Goal: Information Seeking & Learning: Understand process/instructions

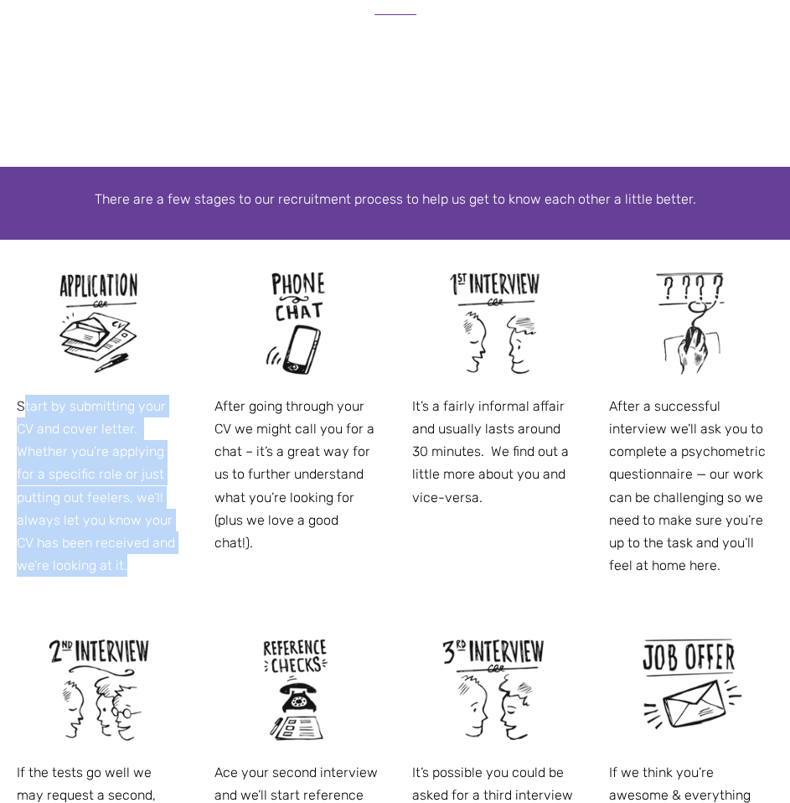
drag, startPoint x: 21, startPoint y: 395, endPoint x: 166, endPoint y: 559, distance: 219.1
click at [166, 559] on p "Start by submitting your CV and cover letter. Whether you’re applying for a spe…" at bounding box center [99, 486] width 164 height 183
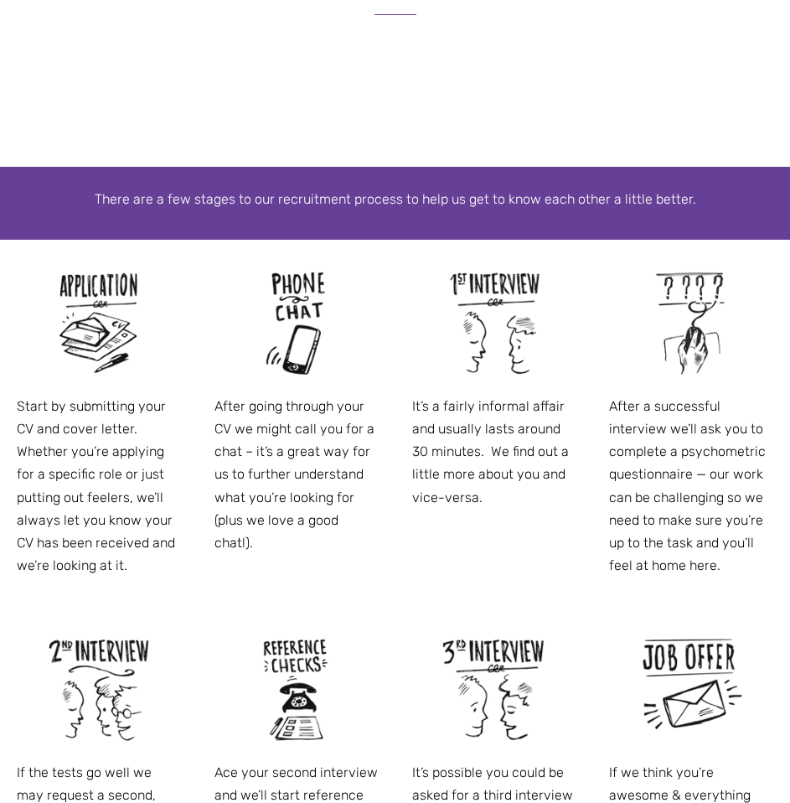
click at [251, 515] on p "After going through your CV we might call you for a chat – it’s a great way for…" at bounding box center [297, 474] width 164 height 159
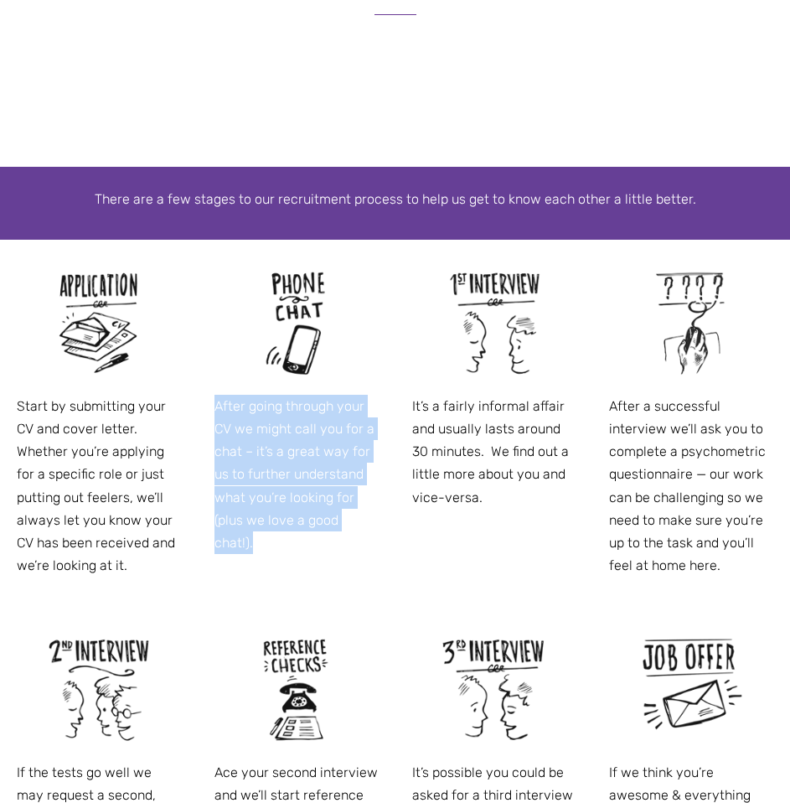
drag, startPoint x: 210, startPoint y: 394, endPoint x: 385, endPoint y: 515, distance: 213.2
click at [385, 515] on div "After going through your CV we might call you for a chat – it’s a great way for…" at bounding box center [297, 412] width 198 height 344
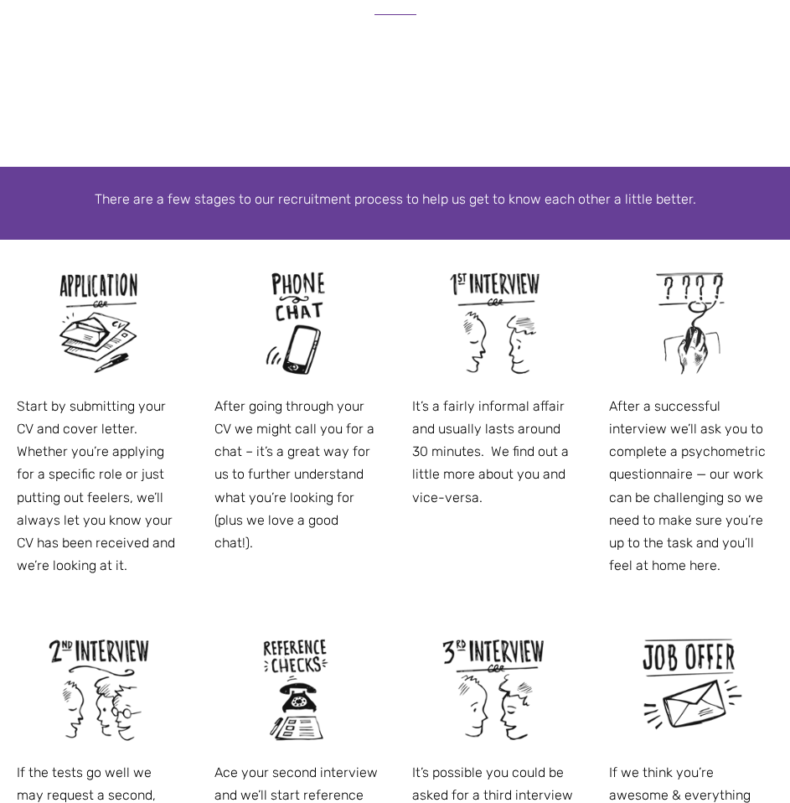
click at [478, 533] on div "It’s a fairly informal affair and usually lasts around 30 minutes. We find out …" at bounding box center [495, 389] width 198 height 298
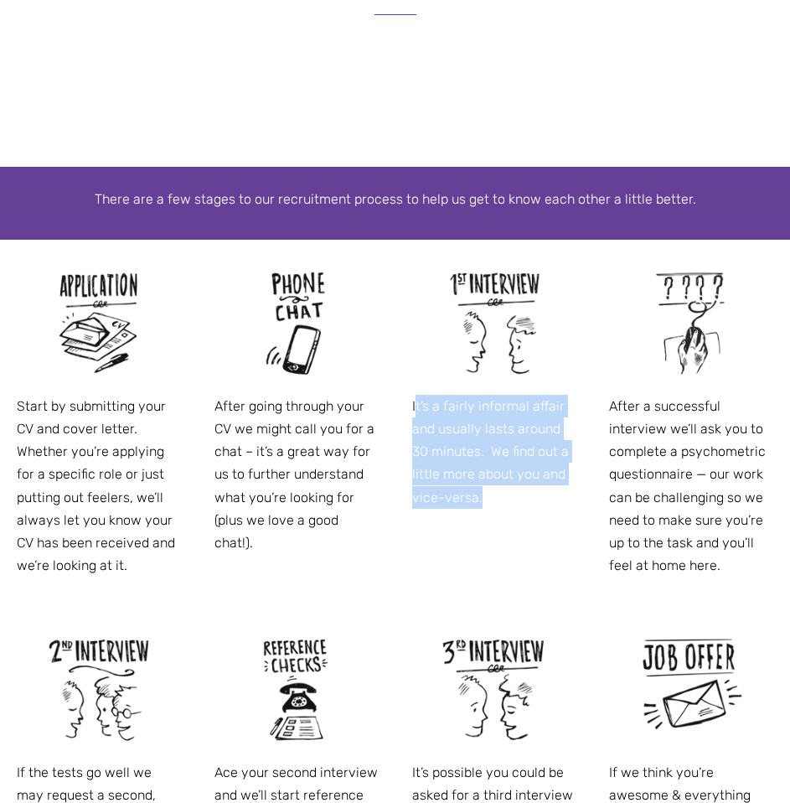
drag, startPoint x: 417, startPoint y: 399, endPoint x: 520, endPoint y: 509, distance: 150.6
click at [520, 509] on div "It’s a fairly informal affair and usually lasts around 30 minutes. We find out …" at bounding box center [495, 389] width 198 height 298
click at [520, 502] on p "It’s a fairly informal affair and usually lasts around 30 minutes. We find out …" at bounding box center [494, 452] width 164 height 114
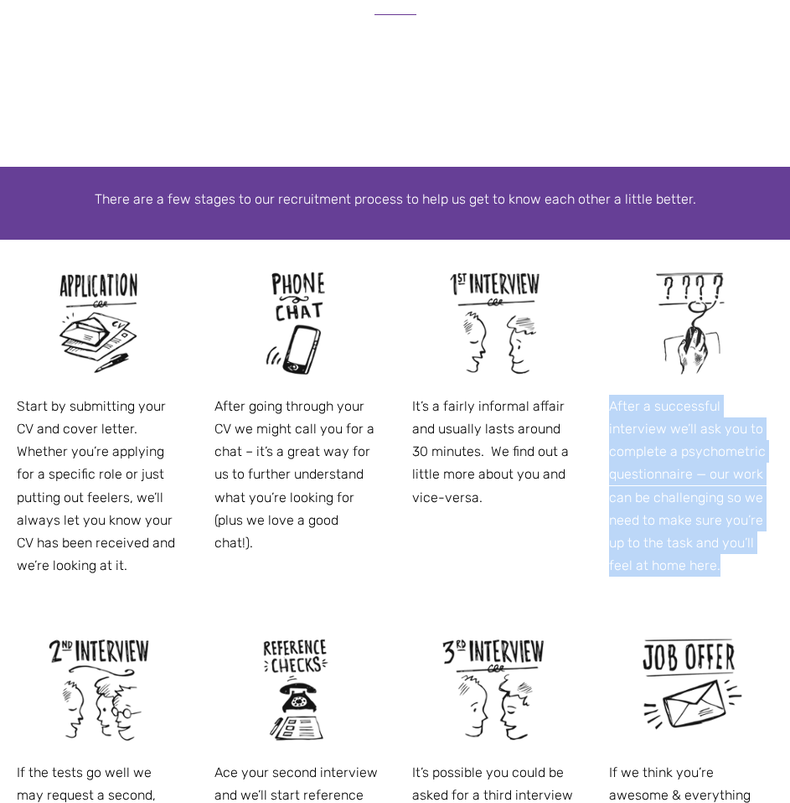
drag, startPoint x: 610, startPoint y: 400, endPoint x: 754, endPoint y: 582, distance: 231.6
click at [754, 582] on div "After a successful interview we’ll ask you to complete a psychometric questionn…" at bounding box center [692, 423] width 198 height 367
click at [714, 572] on p "After a successful interview we’ll ask you to complete a psychometric questionn…" at bounding box center [691, 486] width 164 height 183
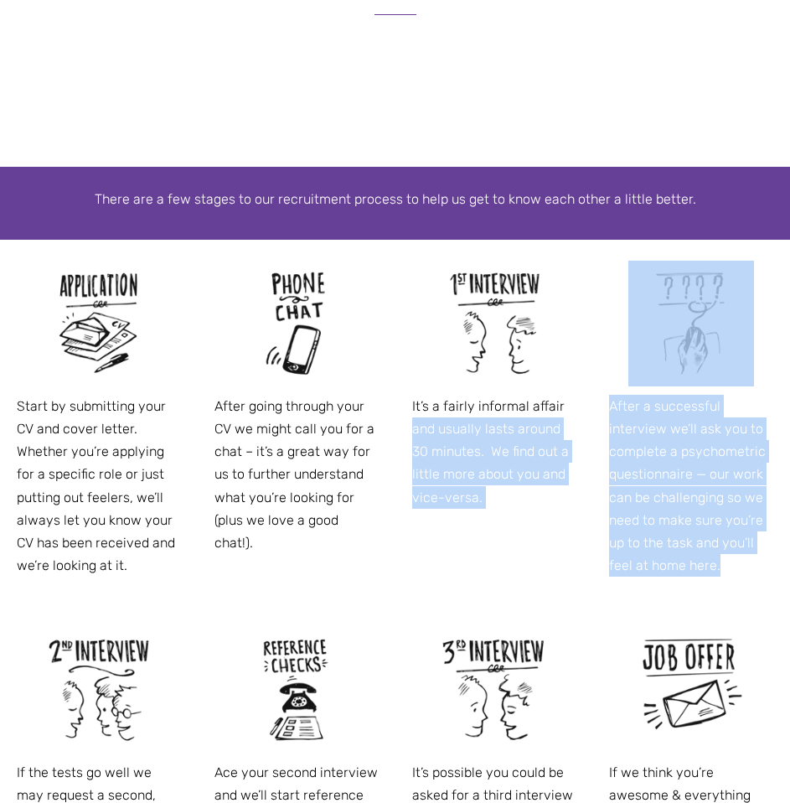
drag, startPoint x: 724, startPoint y: 567, endPoint x: 591, endPoint y: 407, distance: 208.9
click at [591, 407] on span "Start by submitting your CV and cover letter. Whether you’re applying for a spe…" at bounding box center [395, 618] width 790 height 756
click at [610, 556] on p "After a successful interview we’ll ask you to complete a psychometric questionn…" at bounding box center [691, 486] width 164 height 183
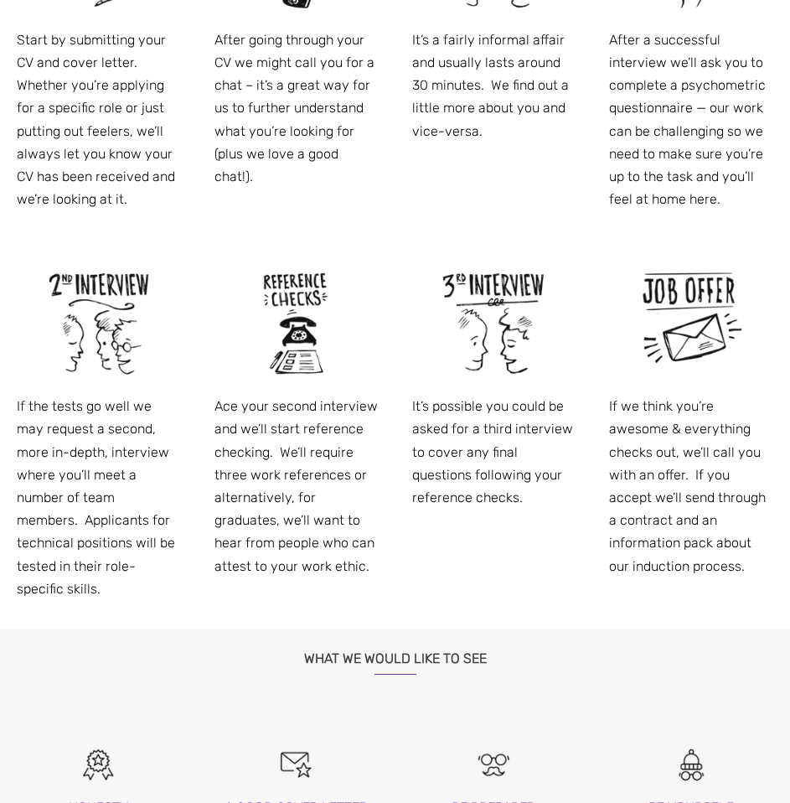
scroll to position [1173, 0]
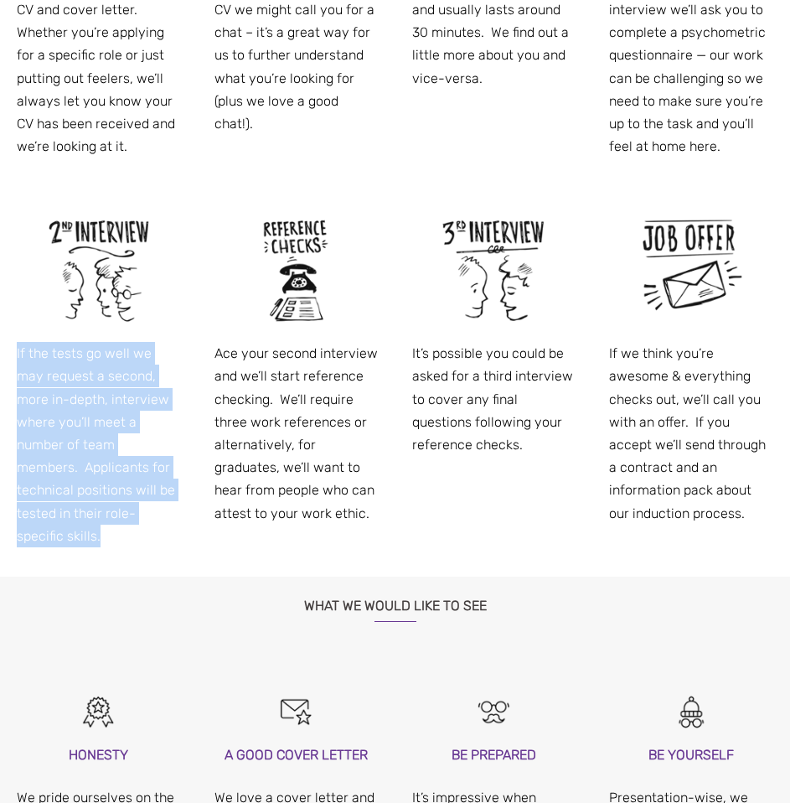
drag, startPoint x: 18, startPoint y: 347, endPoint x: 191, endPoint y: 525, distance: 248.4
click at [191, 525] on div "If the tests go well we may request a second, more in-depth, interview where yo…" at bounding box center [99, 382] width 198 height 390
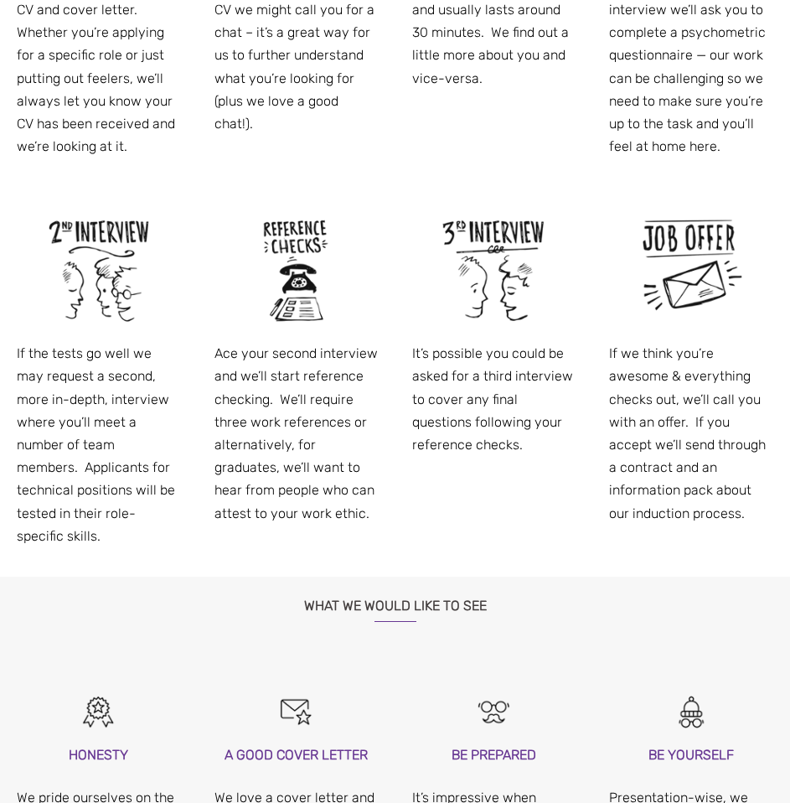
click at [374, 463] on p "Ace your second interview and we’ll start reference checking. We’ll require thr…" at bounding box center [297, 433] width 164 height 183
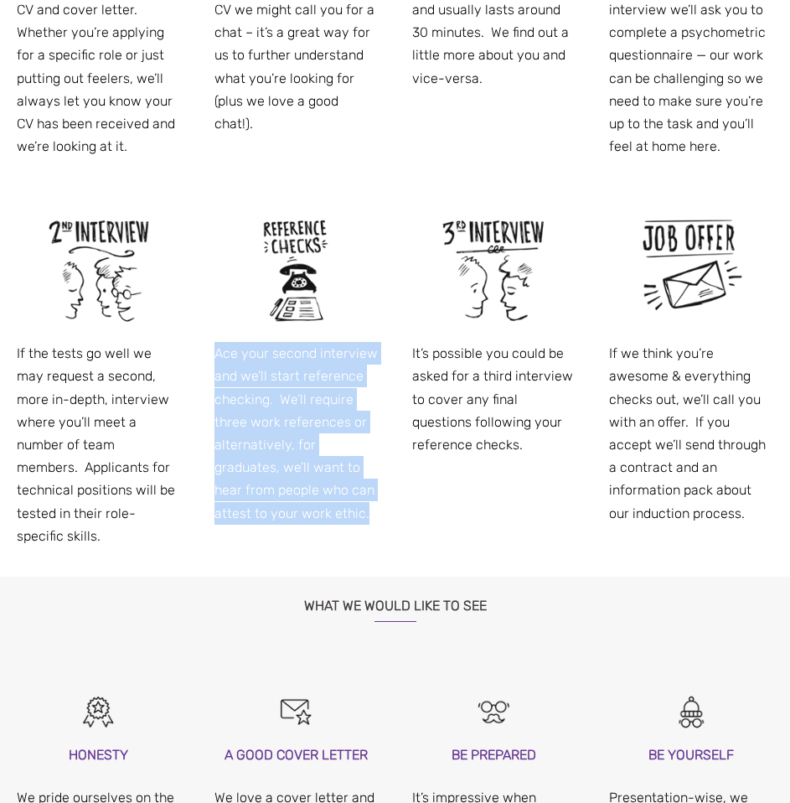
drag, startPoint x: 204, startPoint y: 345, endPoint x: 347, endPoint y: 513, distance: 220.6
click at [347, 513] on div "Ace your second interview and we’ll start reference checking. We’ll require thr…" at bounding box center [297, 370] width 198 height 367
click at [344, 514] on p "Ace your second interview and we’ll start reference checking. We’ll require thr…" at bounding box center [297, 433] width 164 height 183
drag, startPoint x: 212, startPoint y: 349, endPoint x: 364, endPoint y: 485, distance: 204.2
click at [339, 491] on div "Ace your second interview and we’ll start reference checking. We’ll require thr…" at bounding box center [297, 370] width 198 height 367
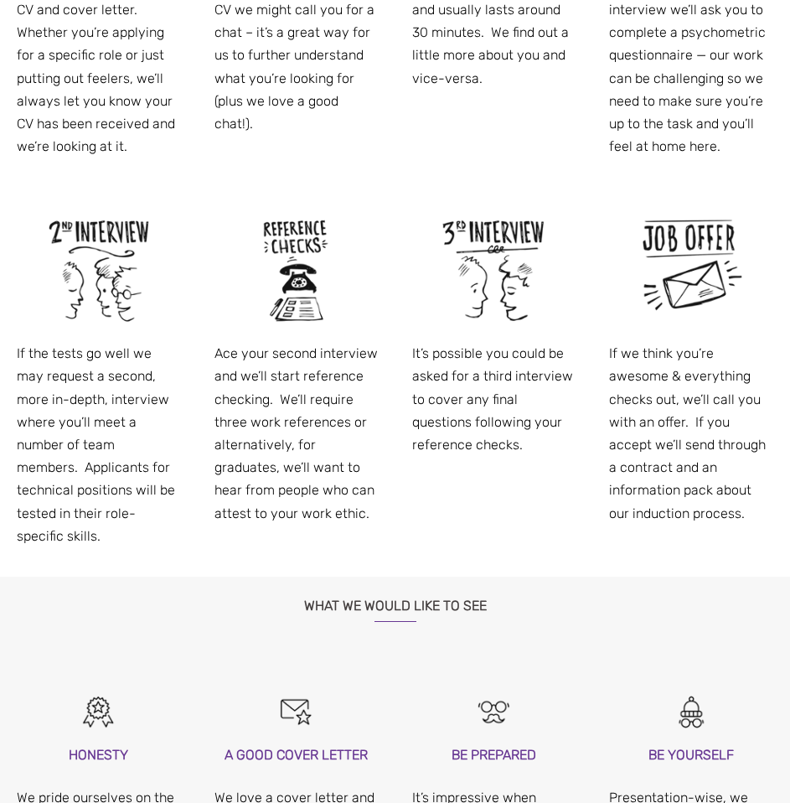
click at [386, 482] on div "Ace your second interview and we’ll start reference checking. We’ll require thr…" at bounding box center [297, 370] width 198 height 367
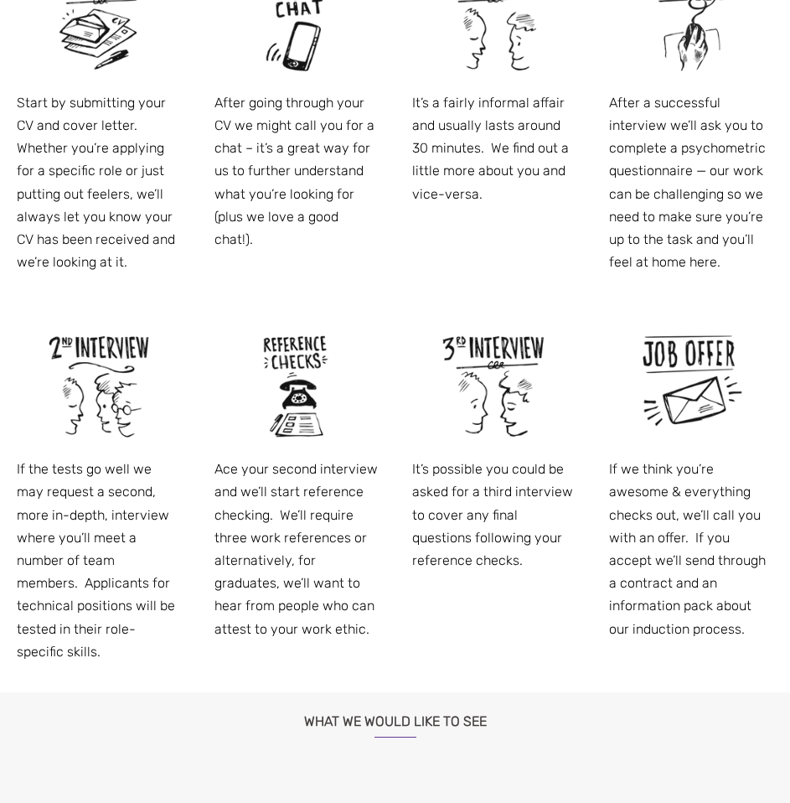
scroll to position [922, 0]
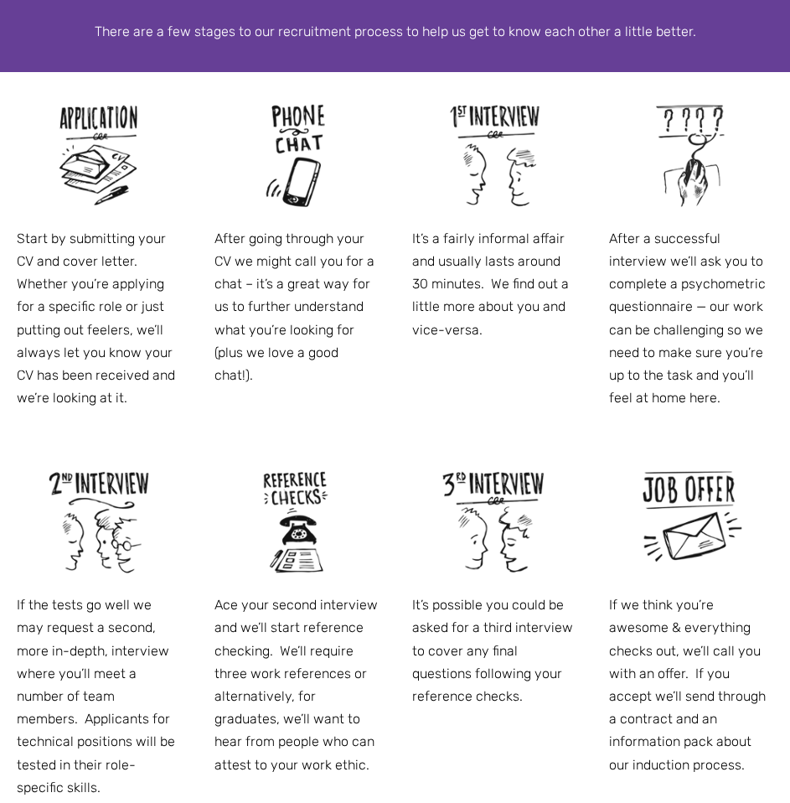
click at [256, 240] on p "After going through your CV we might call you for a chat – it’s a great way for…" at bounding box center [297, 306] width 164 height 159
click at [495, 276] on p "It’s a fairly informal affair and usually lasts around 30 minutes. We find out …" at bounding box center [494, 284] width 164 height 114
click at [659, 304] on p "After a successful interview we’ll ask you to complete a psychometric questionn…" at bounding box center [691, 318] width 164 height 183
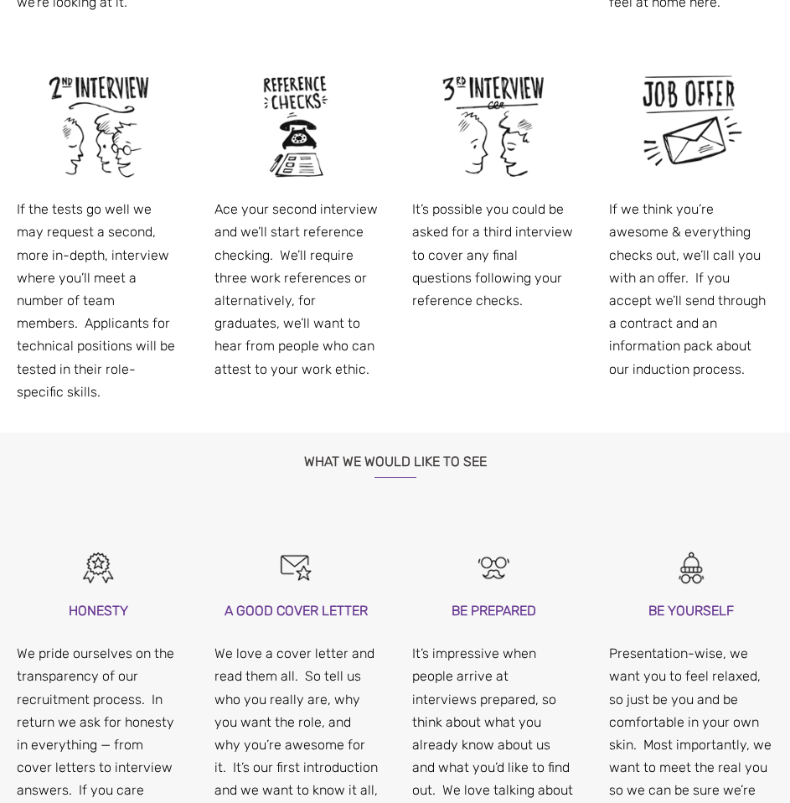
scroll to position [1341, 0]
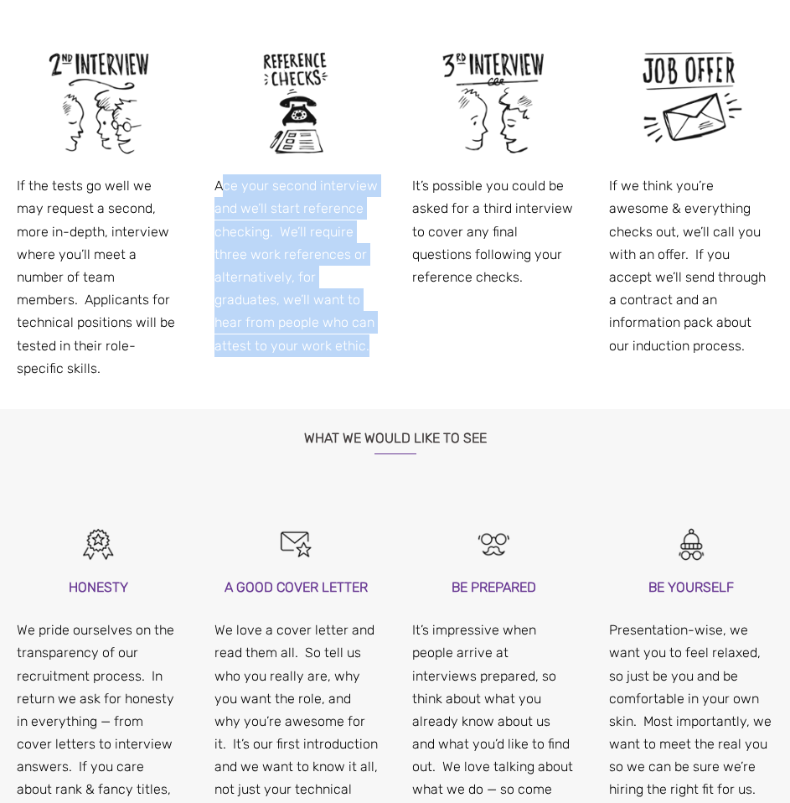
drag, startPoint x: 221, startPoint y: 188, endPoint x: 354, endPoint y: 347, distance: 207.1
click at [341, 355] on p "Ace your second interview and we’ll start reference checking. We’ll require thr…" at bounding box center [297, 265] width 164 height 183
click at [354, 347] on p "Ace your second interview and we’ll start reference checking. We’ll require thr…" at bounding box center [297, 265] width 164 height 183
drag, startPoint x: 343, startPoint y: 359, endPoint x: 203, endPoint y: 183, distance: 224.9
click at [203, 183] on div "Ace your second interview and we’ll start reference checking. We’ll require thr…" at bounding box center [297, 202] width 198 height 367
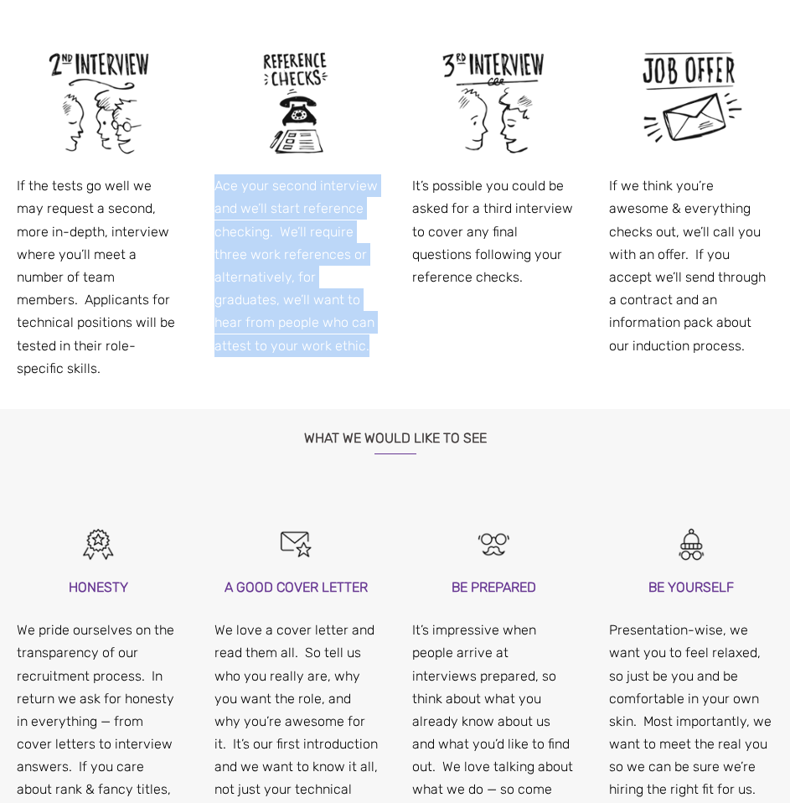
click at [364, 305] on p "Ace your second interview and we’ll start reference checking. We’ll require thr…" at bounding box center [297, 265] width 164 height 183
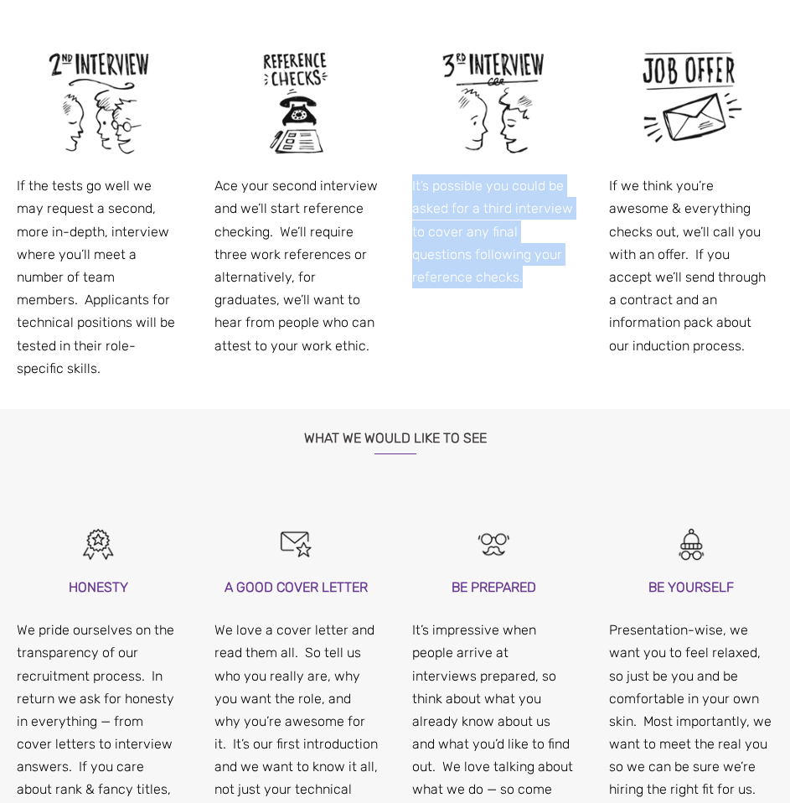
drag, startPoint x: 409, startPoint y: 185, endPoint x: 567, endPoint y: 297, distance: 193.0
click at [560, 295] on div "It’s possible you could be asked for a third interview to cover any final quest…" at bounding box center [495, 168] width 198 height 298
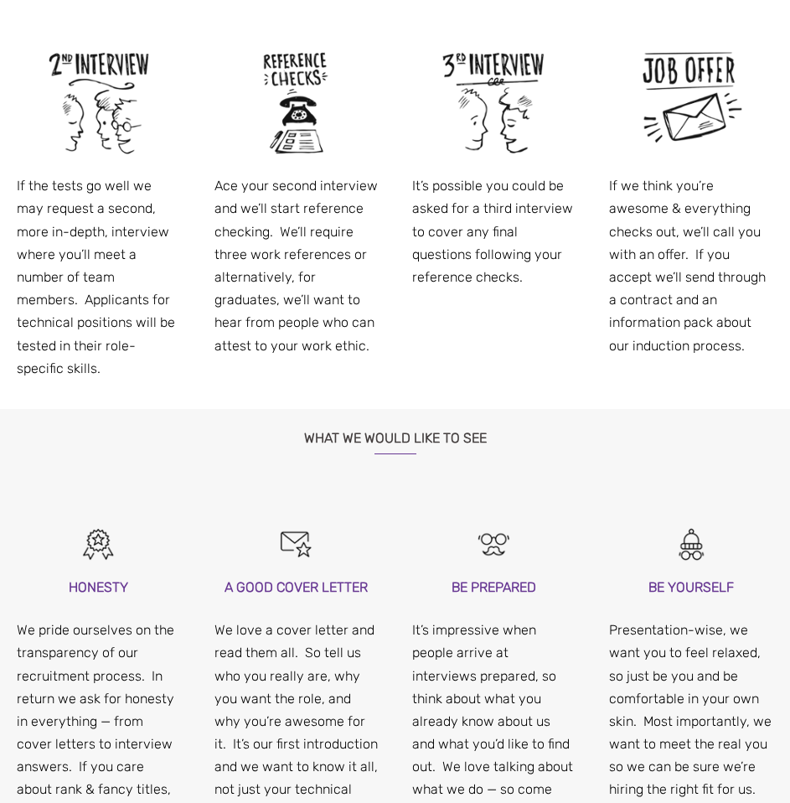
click at [620, 296] on p "If we think you’re awesome & everything checks out, we’ll call you with an offe…" at bounding box center [691, 265] width 164 height 183
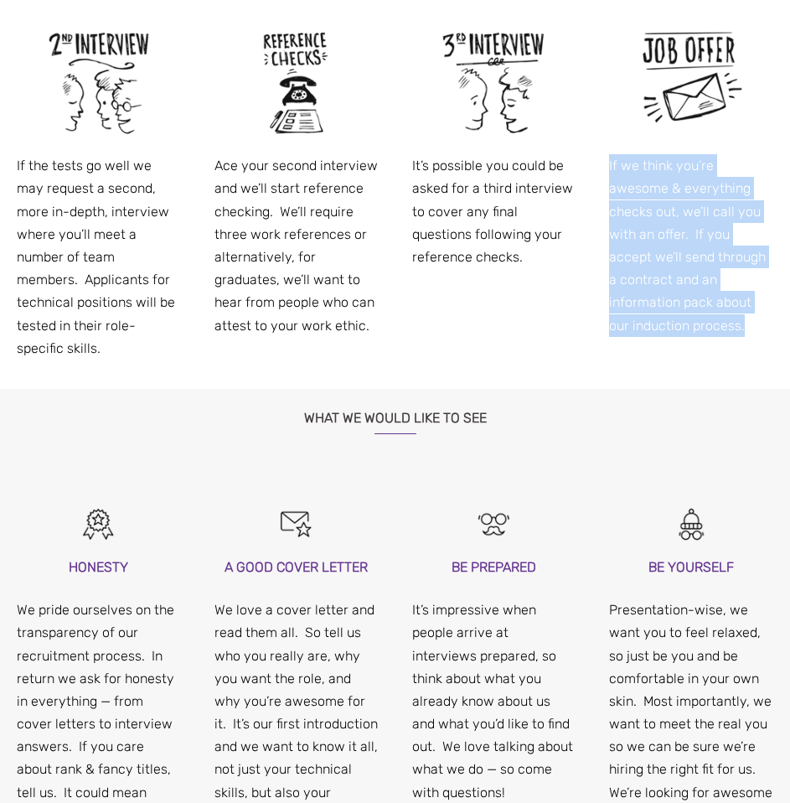
drag, startPoint x: 616, startPoint y: 184, endPoint x: 720, endPoint y: 294, distance: 151.8
click at [720, 294] on div "Current Openings Datamine is very selective about recruitment. We only hire whe…" at bounding box center [395, 114] width 790 height 2849
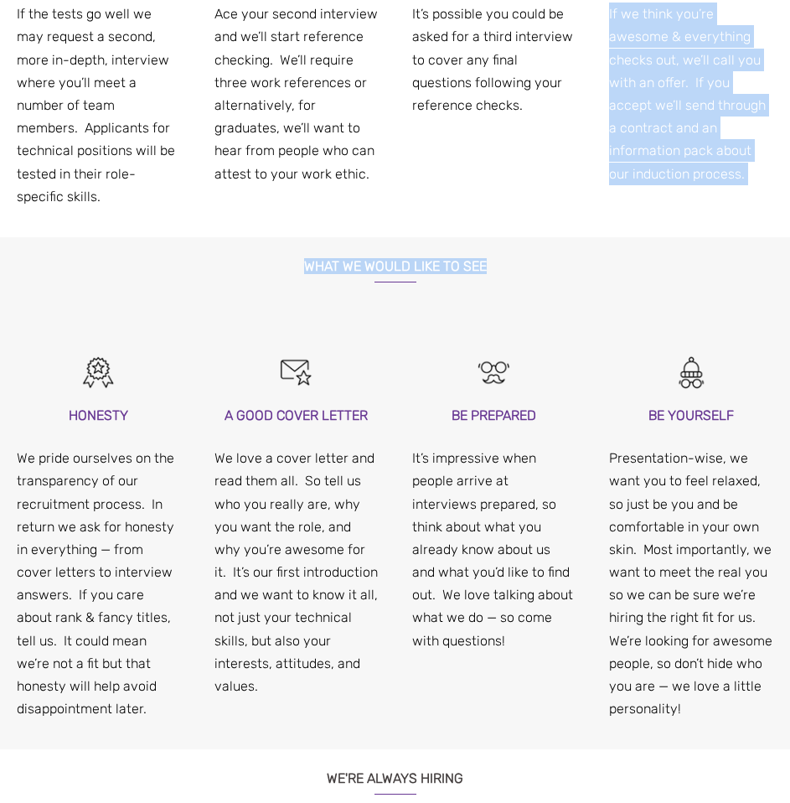
scroll to position [1593, 0]
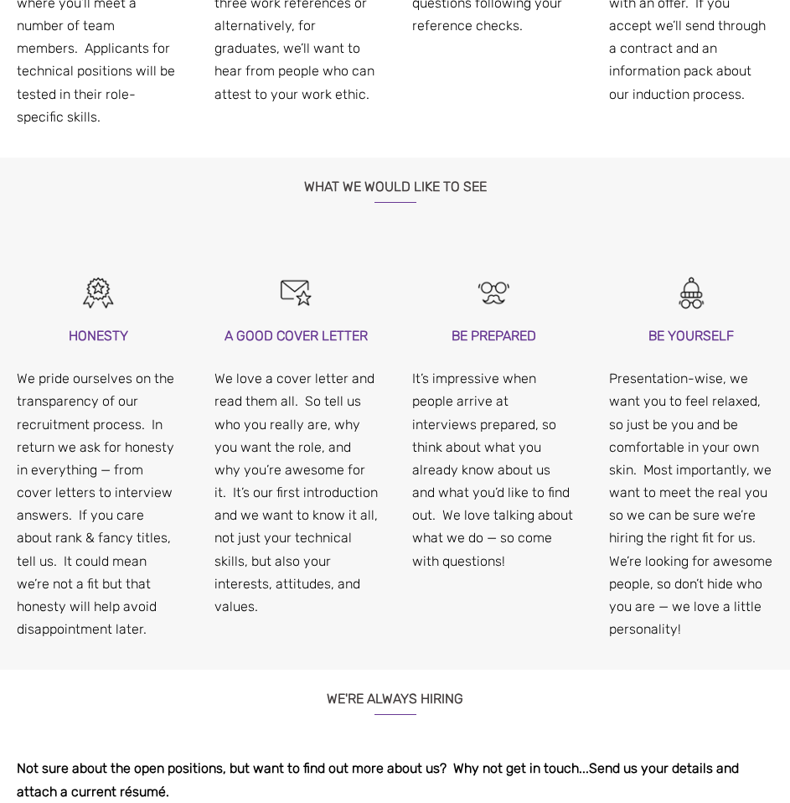
click at [510, 417] on p "It’s impressive when people arrive at interviews prepared, so think about what …" at bounding box center [494, 469] width 164 height 205
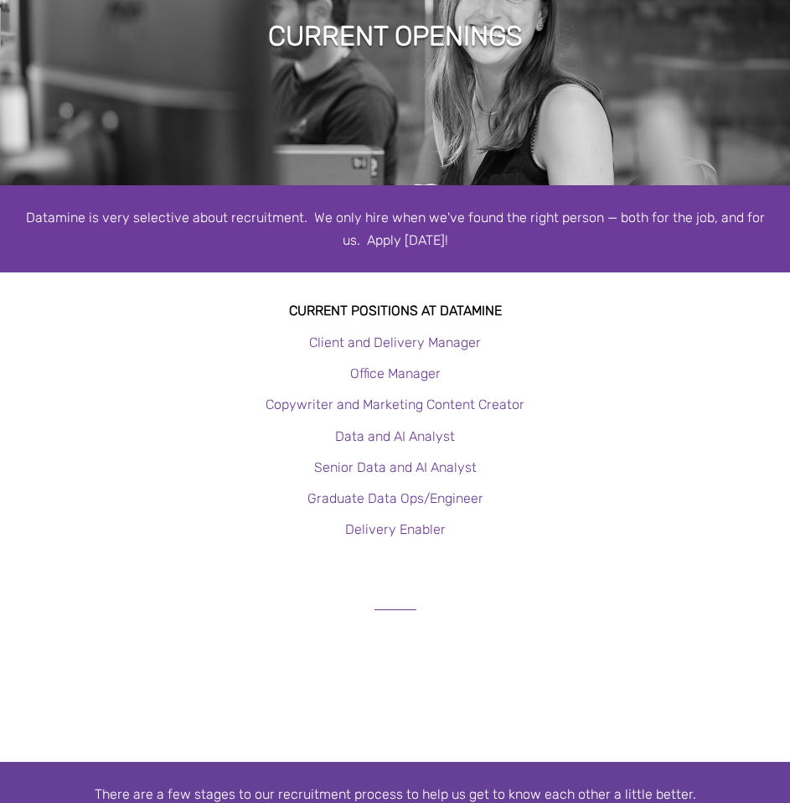
scroll to position [0, 0]
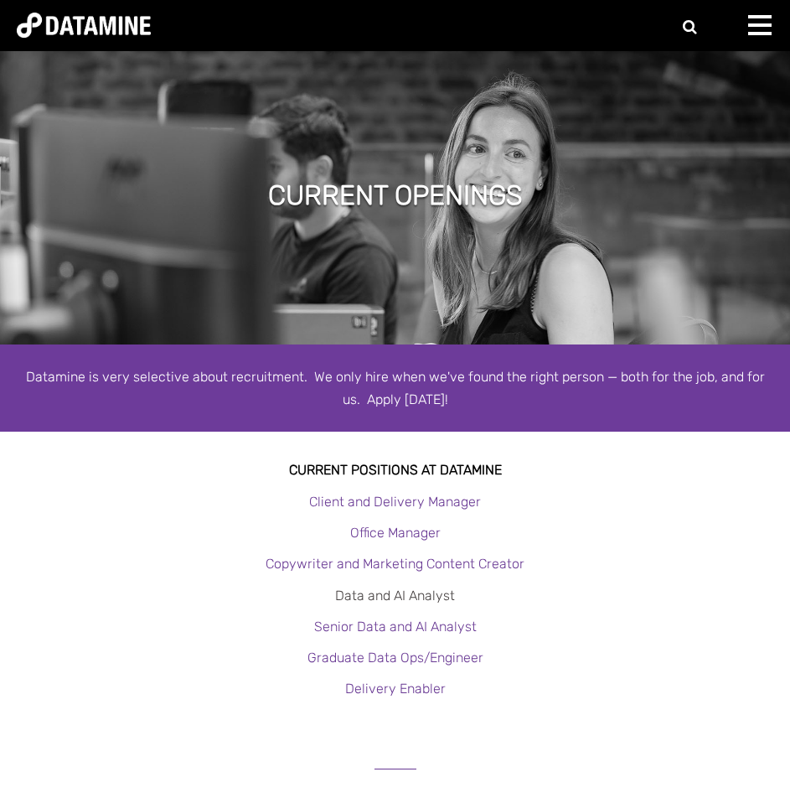
click at [396, 596] on link "Data and AI Analyst" at bounding box center [395, 596] width 120 height 16
